Goal: Information Seeking & Learning: Find specific fact

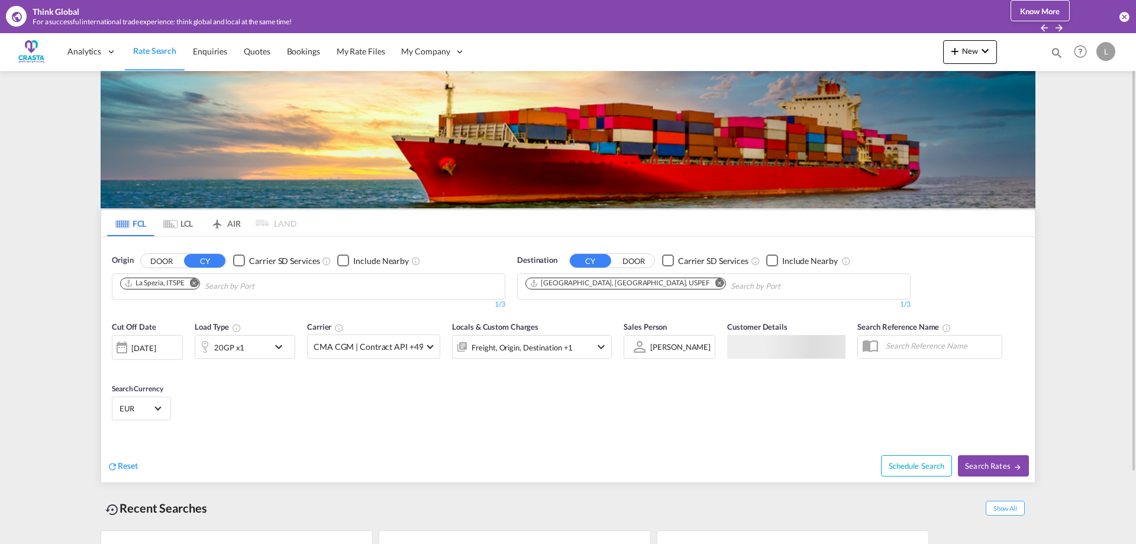
click at [195, 283] on md-icon "Remove" at bounding box center [194, 282] width 9 height 9
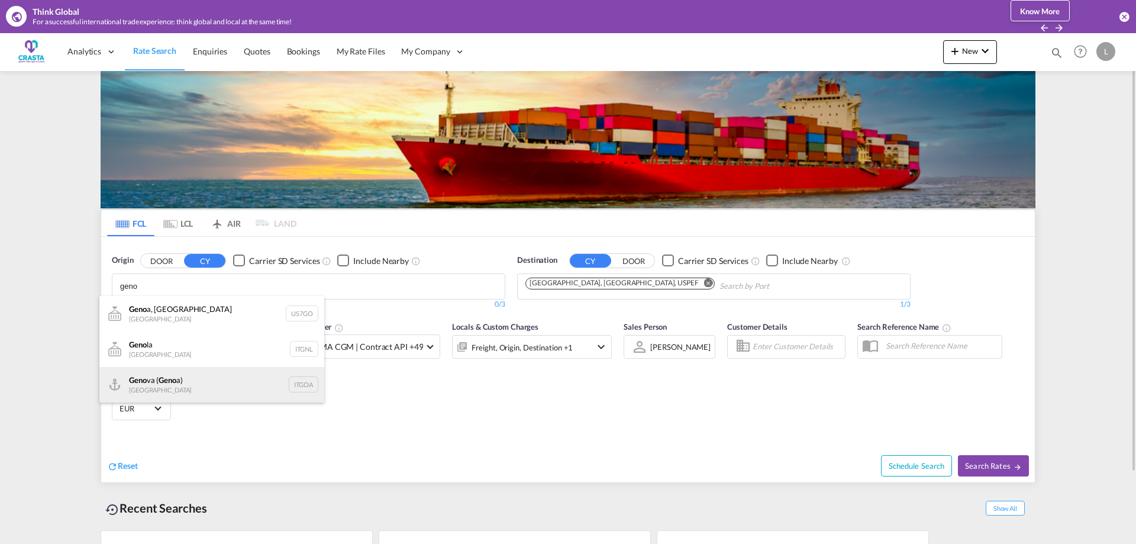
type input "geno"
click at [167, 380] on div "Geno va ( Geno a) [GEOGRAPHIC_DATA] ITGOA" at bounding box center [211, 385] width 225 height 36
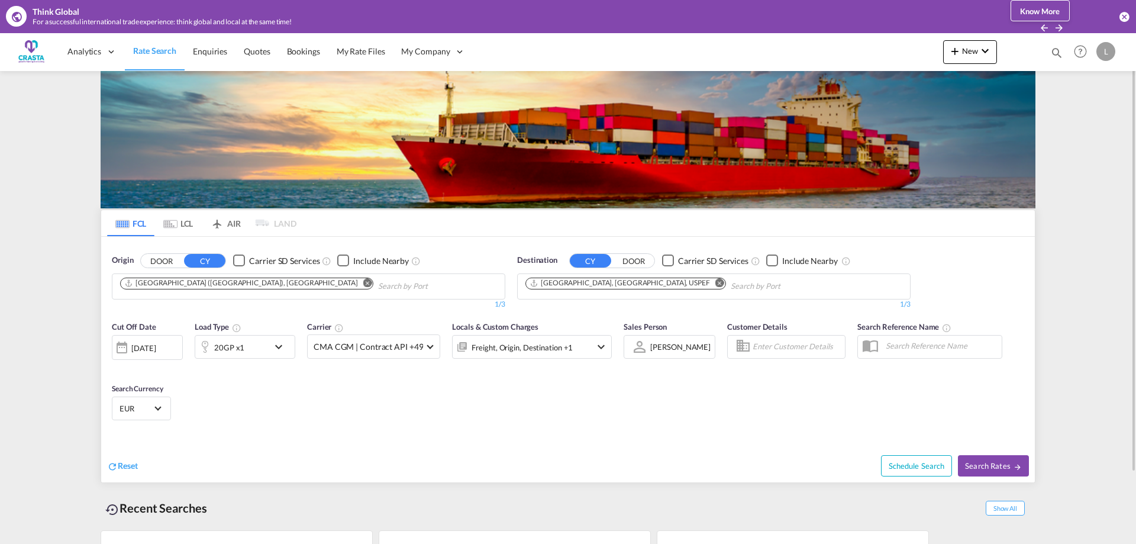
click at [715, 284] on md-icon "Remove" at bounding box center [719, 282] width 9 height 9
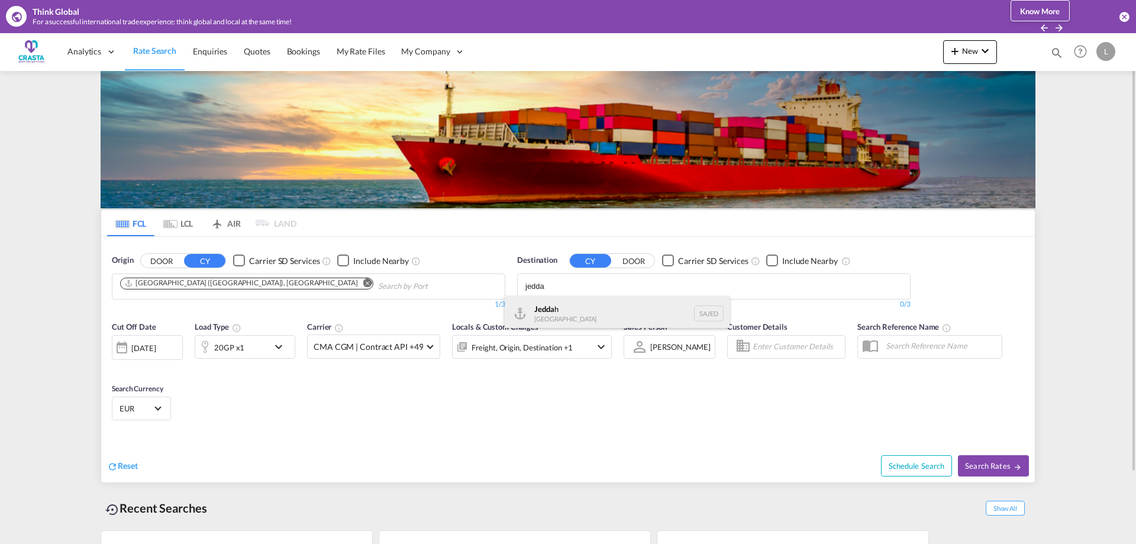
type input "jedda"
click at [579, 307] on div "Jedda h [GEOGRAPHIC_DATA] SAJED" at bounding box center [617, 314] width 225 height 36
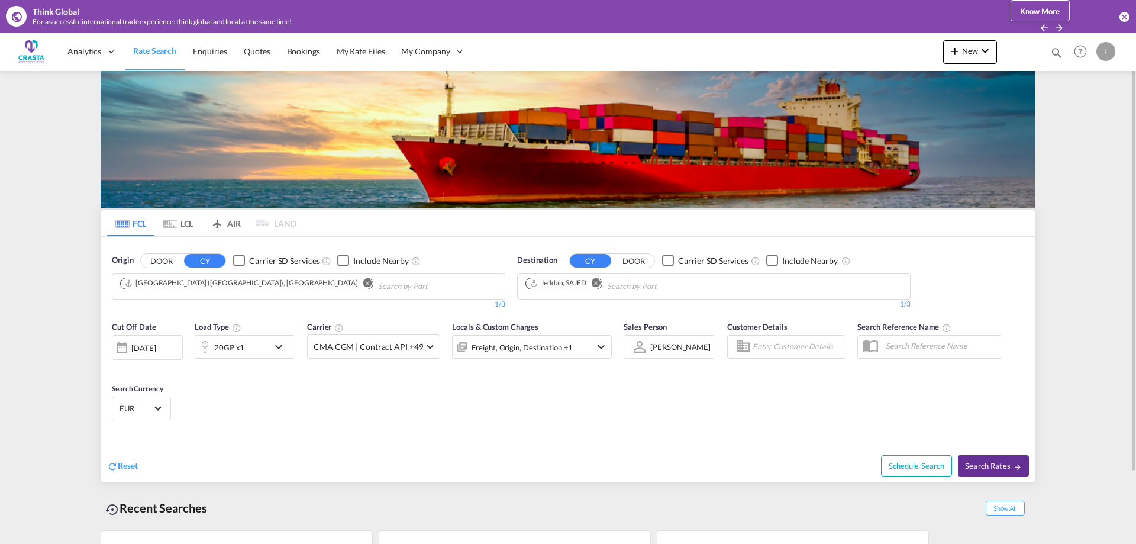
click at [988, 469] on span "Search Rates" at bounding box center [993, 465] width 57 height 9
type input "ITGOA to SAJED / [DATE]"
